Goal: Information Seeking & Learning: Learn about a topic

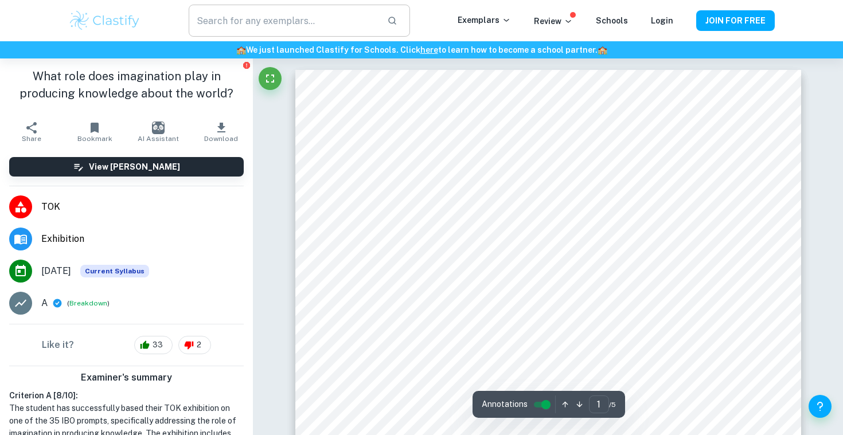
scroll to position [41, 0]
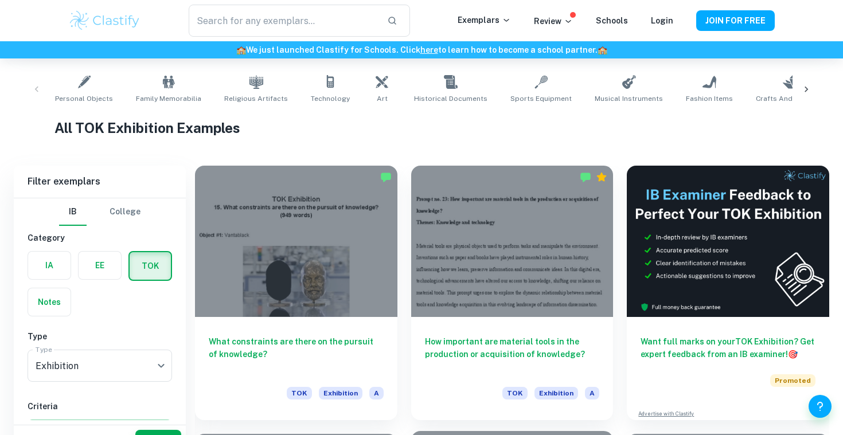
scroll to position [255, 0]
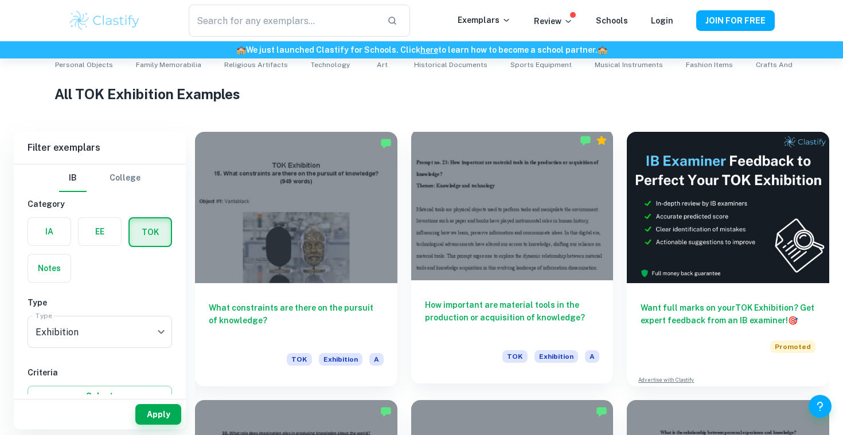
click at [486, 195] on div at bounding box center [512, 204] width 202 height 151
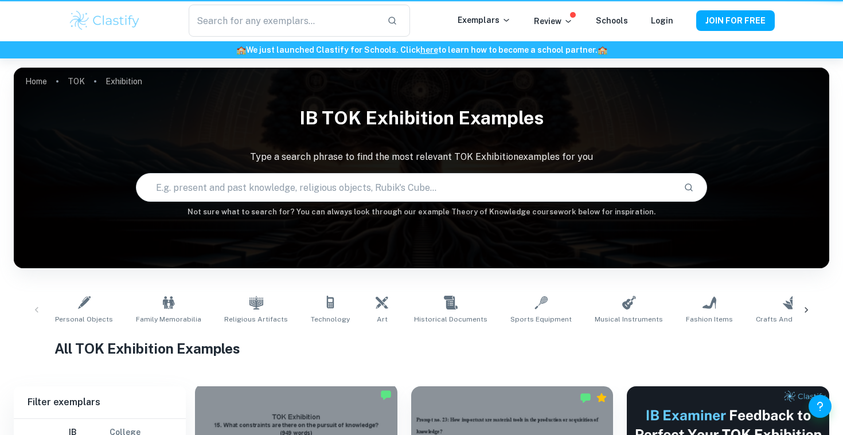
scroll to position [255, 0]
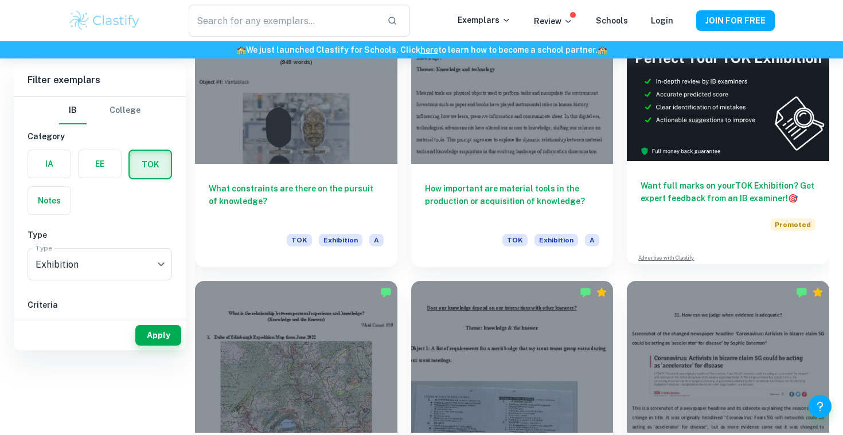
scroll to position [141, 0]
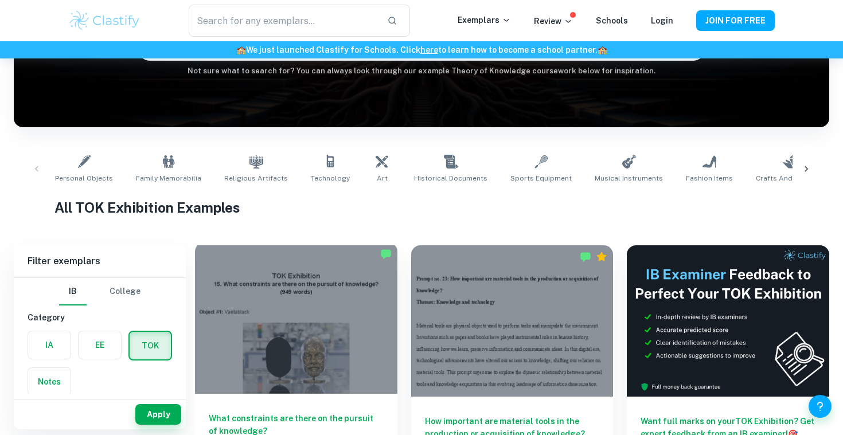
click at [262, 281] on div at bounding box center [296, 318] width 202 height 151
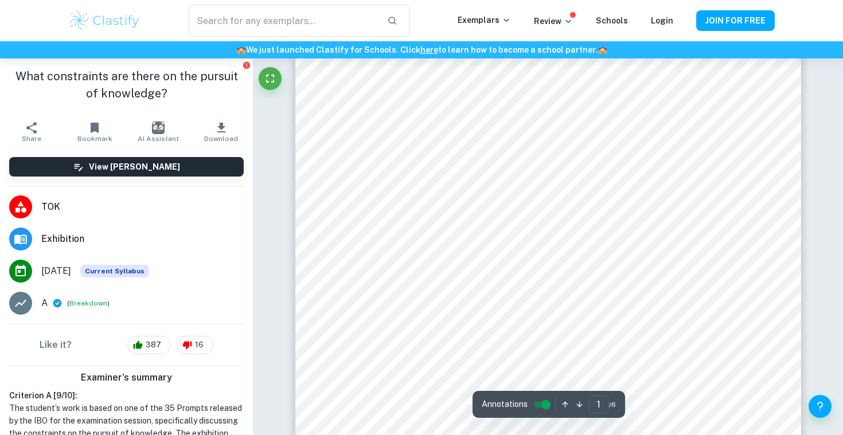
scroll to position [173, 0]
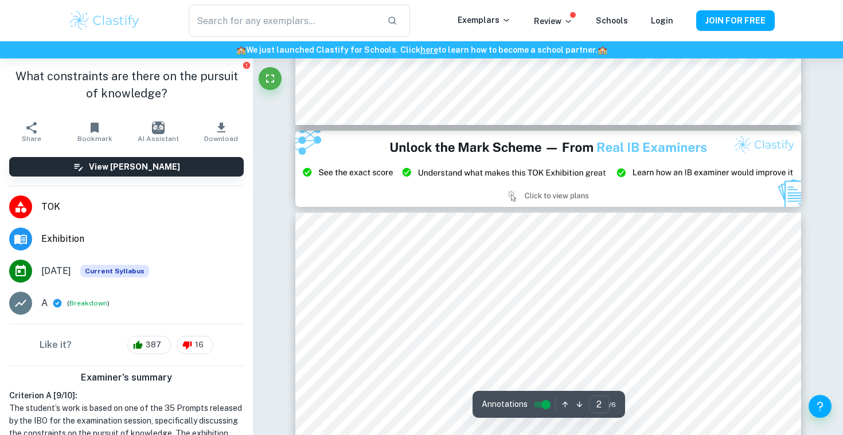
type input "3"
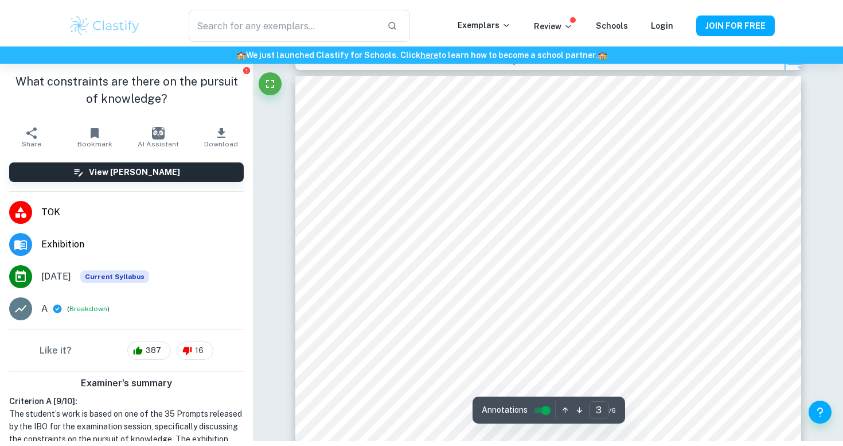
scroll to position [1650, 0]
